Goal: Navigation & Orientation: Find specific page/section

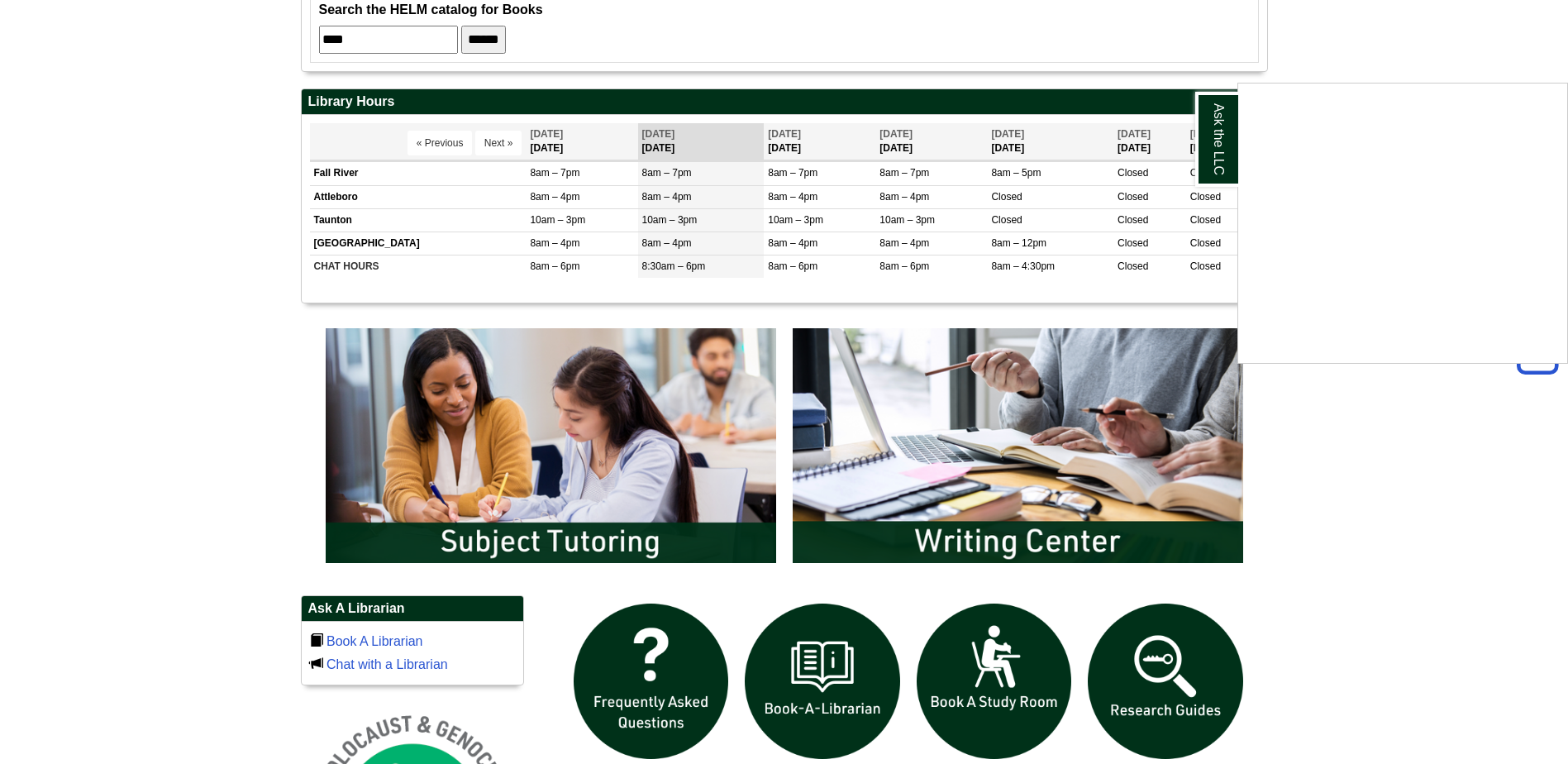
scroll to position [578, 0]
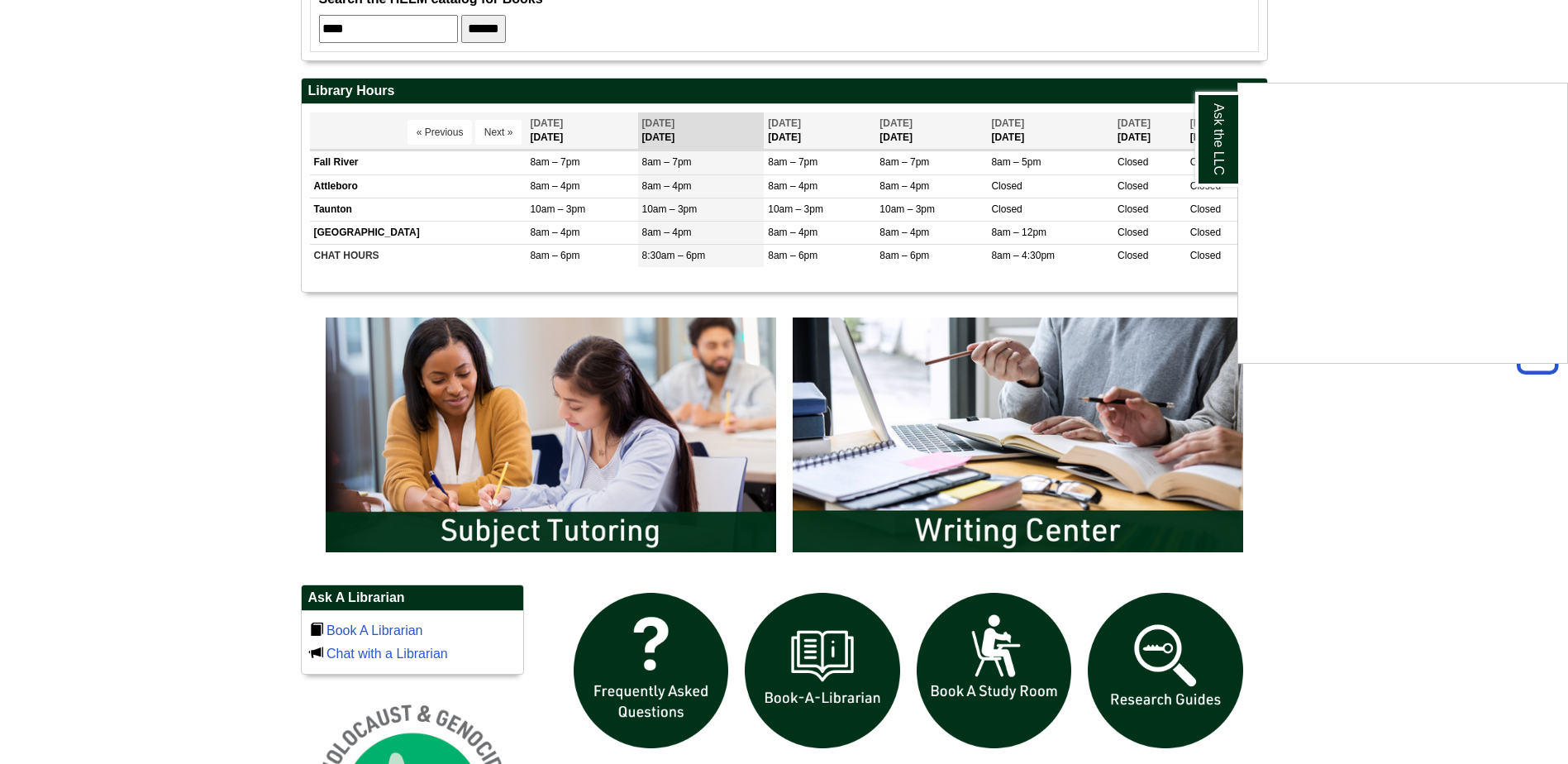
click at [1158, 655] on div "Ask the LLC" at bounding box center [784, 382] width 1568 height 764
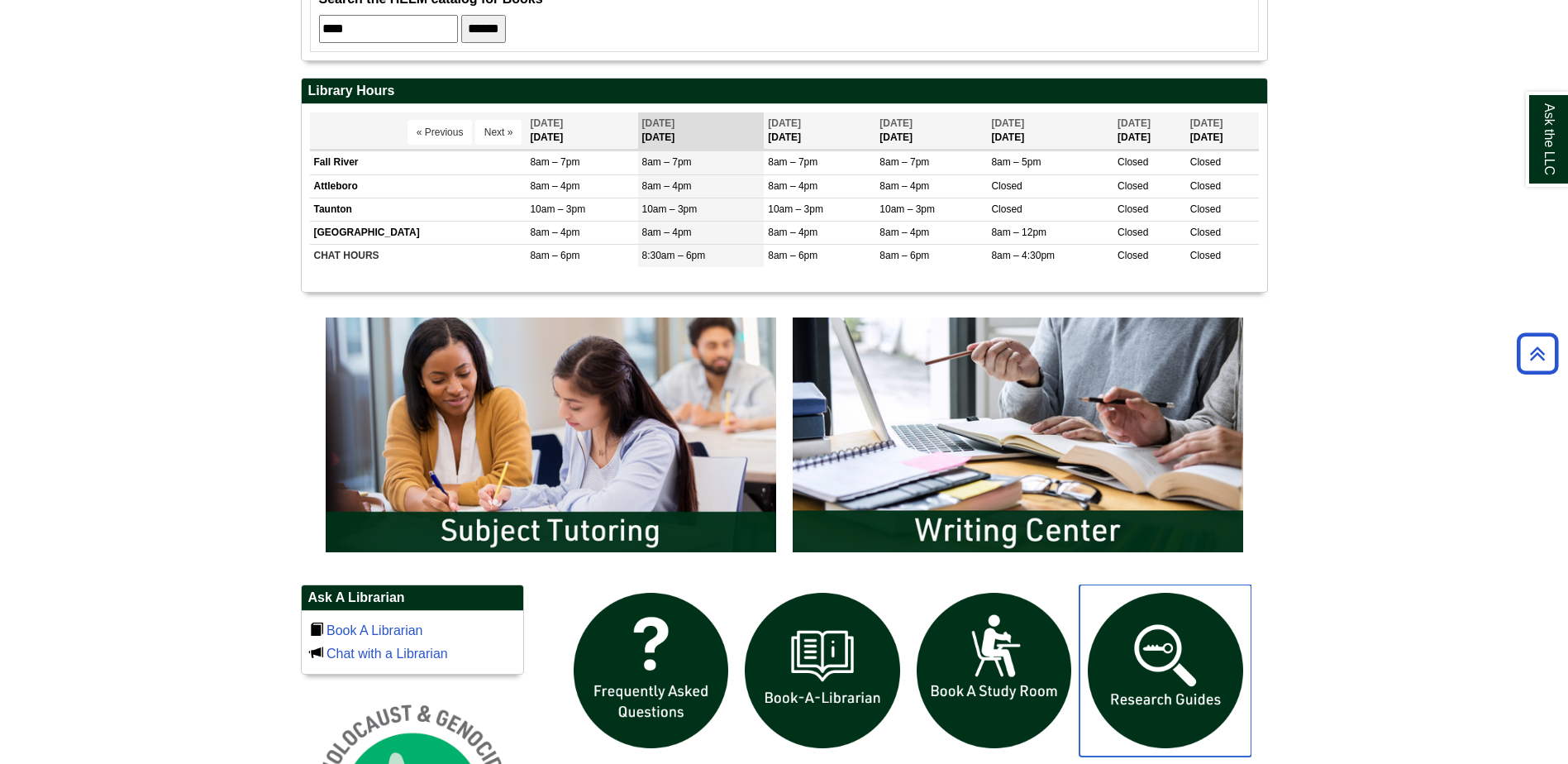
click at [1158, 655] on img "slideshow" at bounding box center [1165, 670] width 172 height 172
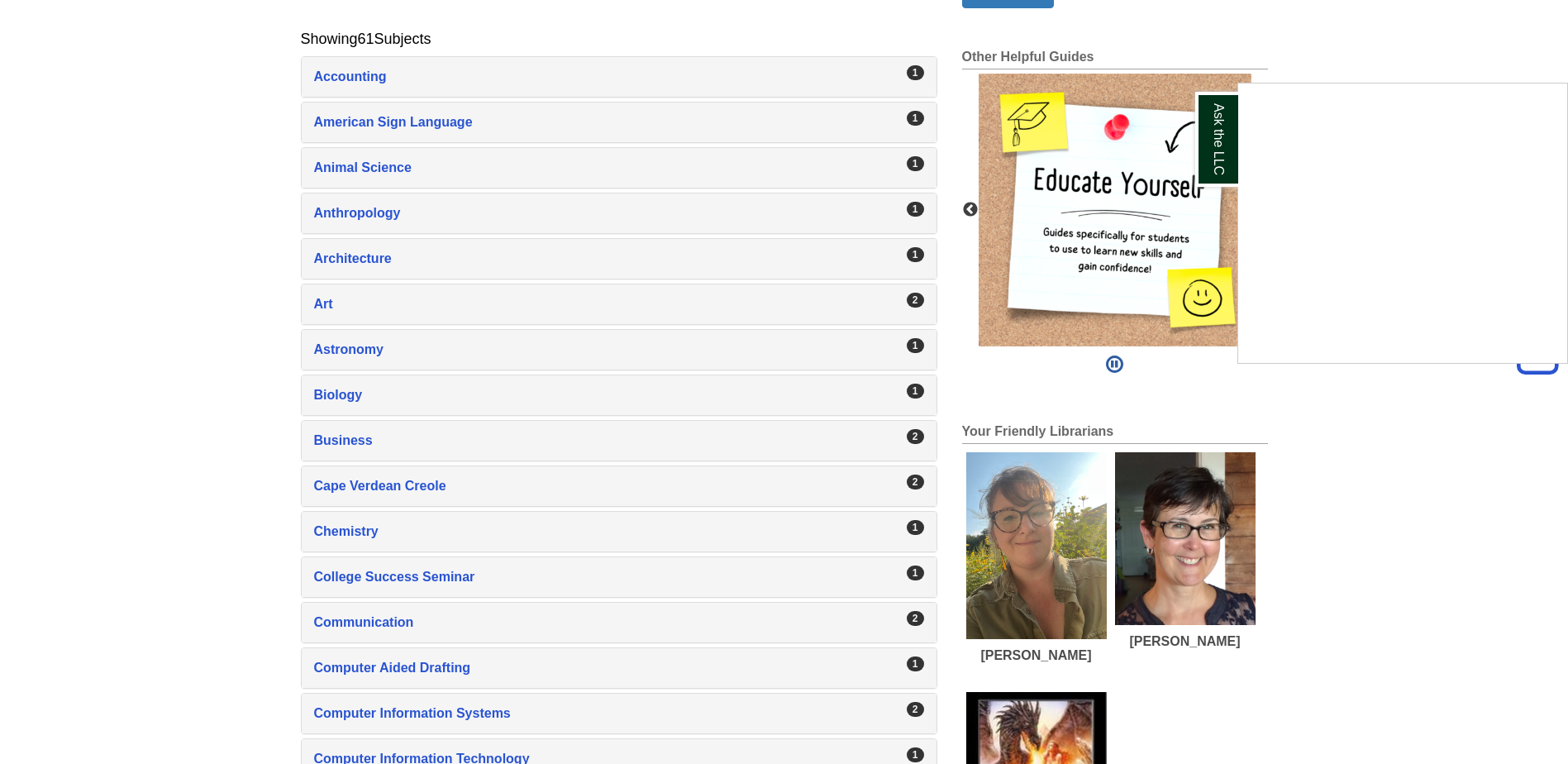
scroll to position [331, 0]
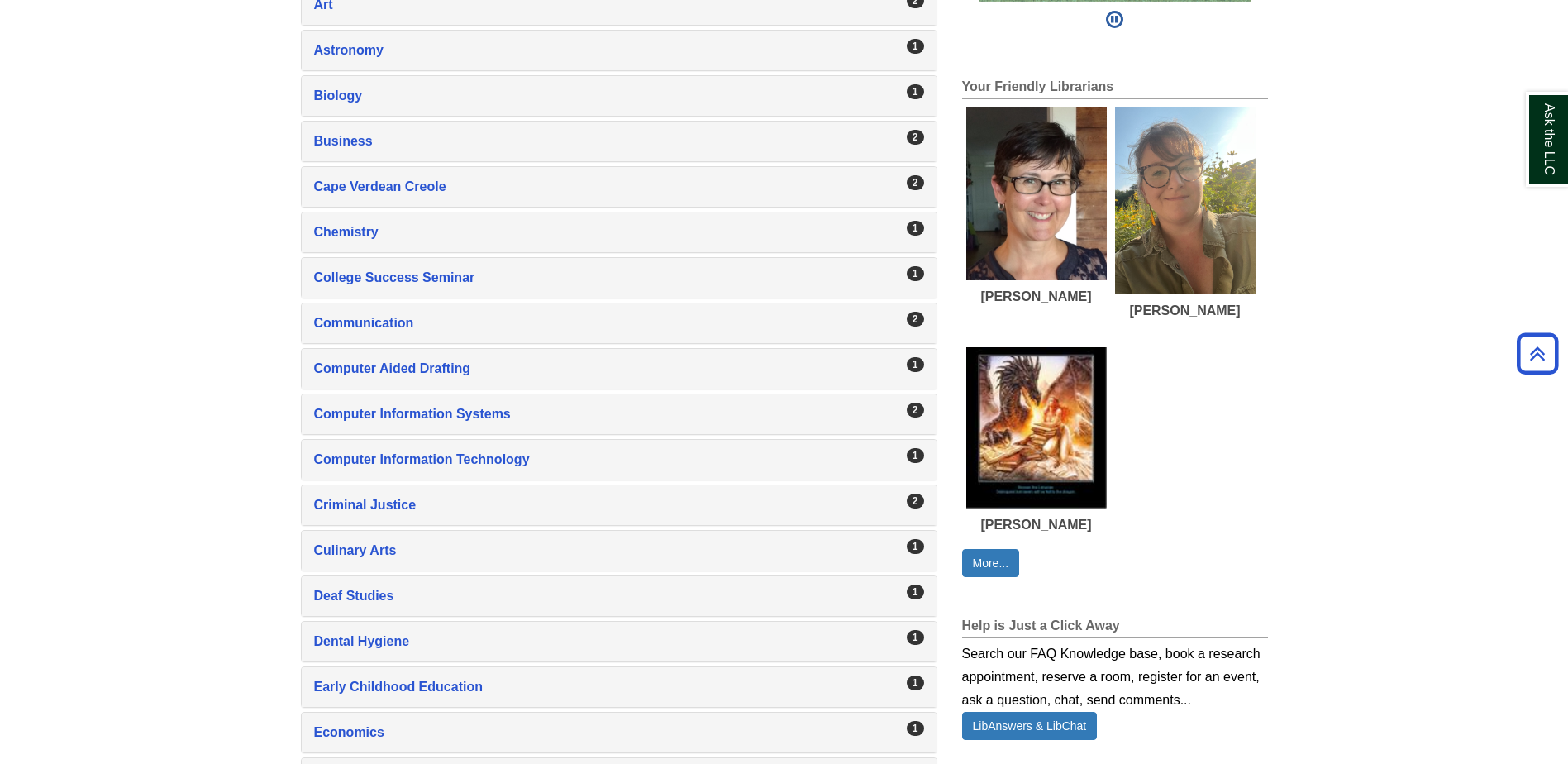
scroll to position [744, 0]
